Goal: Transaction & Acquisition: Purchase product/service

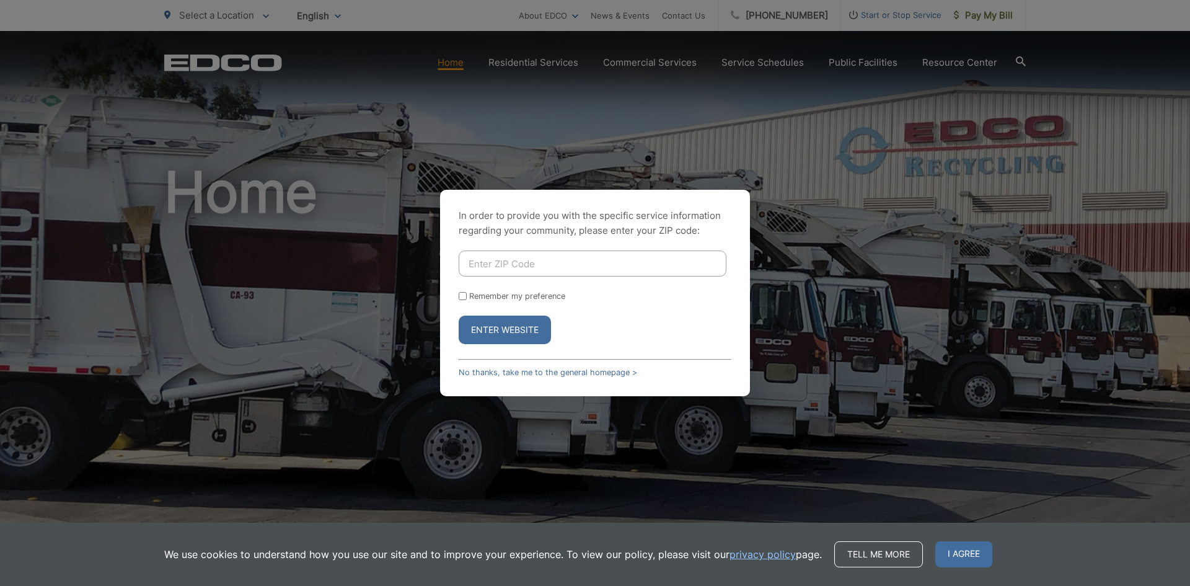
click at [542, 263] on input "Enter ZIP Code" at bounding box center [593, 263] width 268 height 26
type input "92113"
click at [513, 332] on button "Enter Website" at bounding box center [505, 330] width 92 height 29
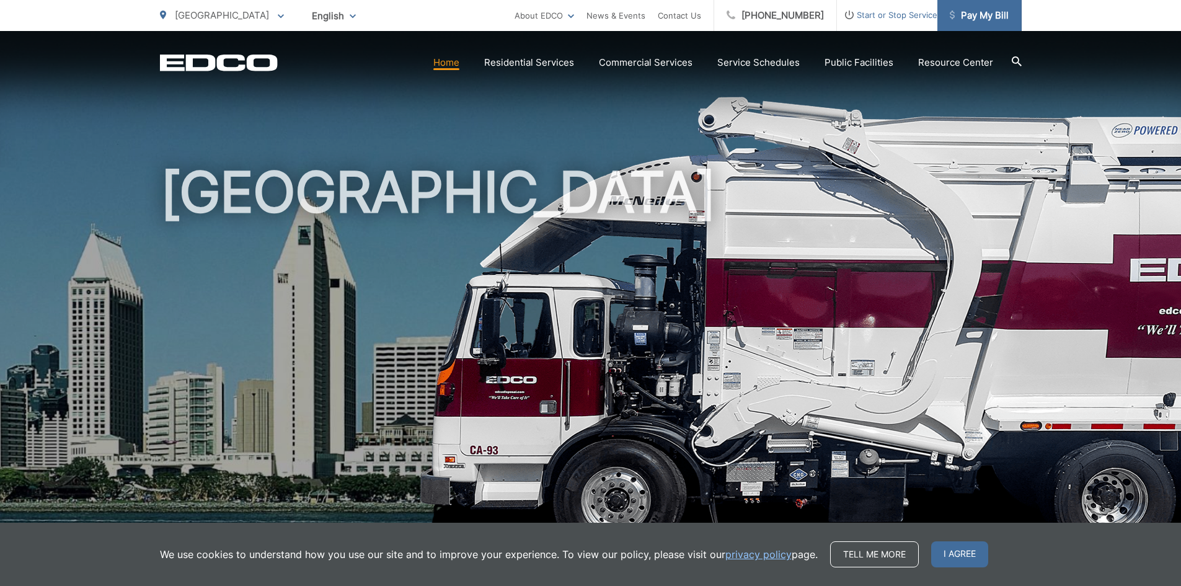
click at [968, 11] on span "Pay My Bill" at bounding box center [979, 15] width 59 height 15
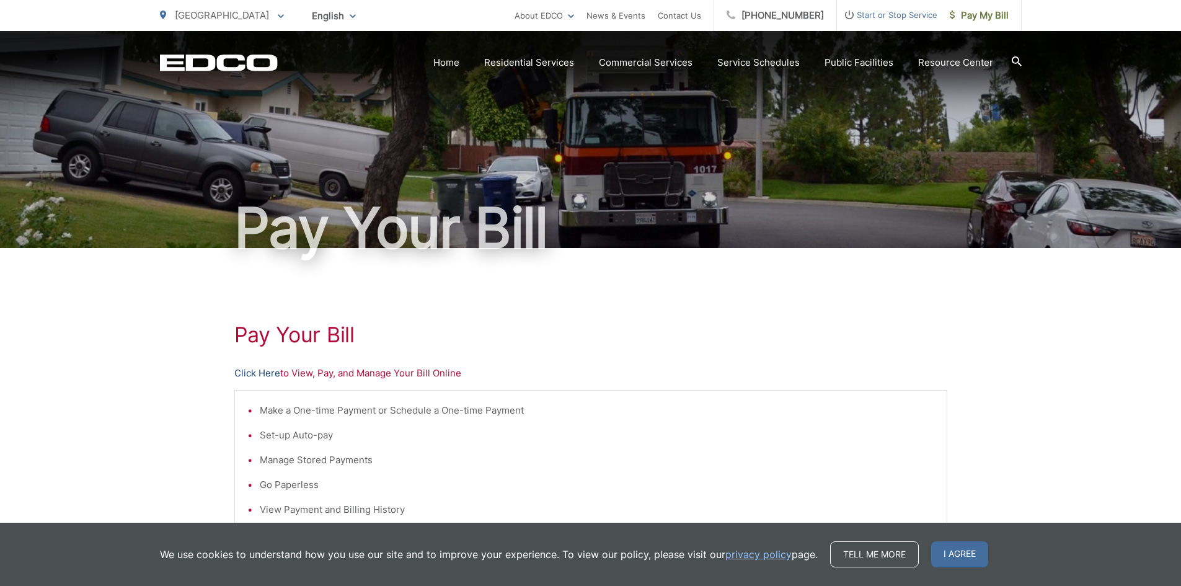
click at [260, 375] on link "Click Here" at bounding box center [257, 373] width 46 height 15
